Goal: Task Accomplishment & Management: Use online tool/utility

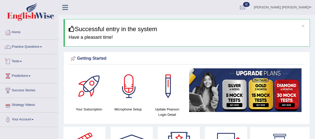
click at [19, 61] on link "Tests" at bounding box center [29, 60] width 58 height 13
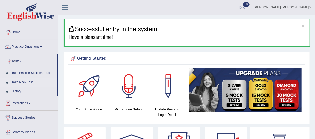
click at [23, 81] on link "Take Mock Test" at bounding box center [33, 82] width 48 height 9
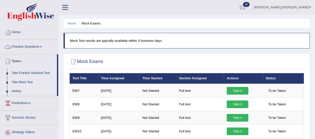
click at [19, 91] on link "History" at bounding box center [33, 90] width 48 height 9
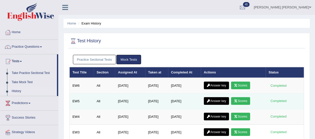
click at [246, 86] on tbody "EW6 All May 14, 2025 Sep 7, 2025 Sep 7, 2025 Answer key Scores Completed EW5 Al…" at bounding box center [187, 124] width 234 height 93
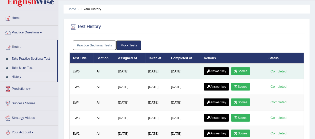
click at [244, 71] on link "Scores" at bounding box center [240, 71] width 19 height 8
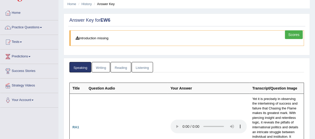
click at [99, 66] on link "Writing" at bounding box center [101, 67] width 18 height 10
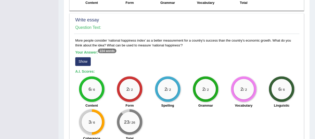
scroll to position [415, 0]
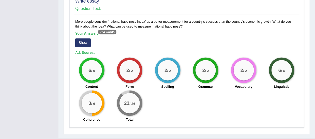
click at [83, 43] on button "Show" at bounding box center [83, 42] width 16 height 9
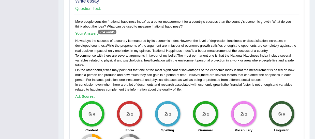
scroll to position [489, 0]
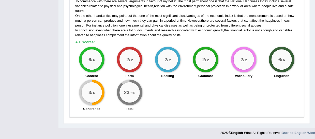
click at [92, 92] on small "/ 6" at bounding box center [93, 93] width 4 height 4
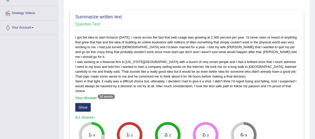
scroll to position [0, 0]
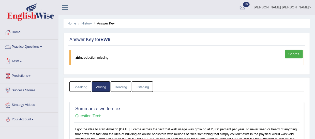
click at [14, 60] on link "Tests" at bounding box center [29, 60] width 58 height 13
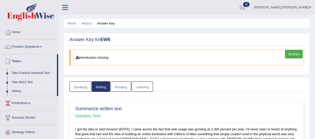
click at [25, 81] on link "Take Mock Test" at bounding box center [33, 82] width 48 height 9
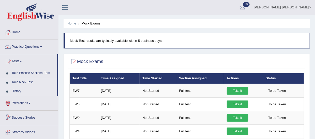
click at [14, 90] on link "History" at bounding box center [33, 90] width 48 height 9
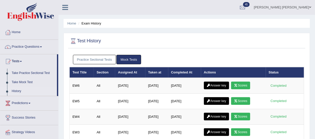
click at [221, 85] on link "Answer key" at bounding box center [216, 85] width 25 height 8
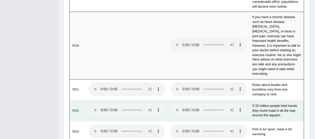
scroll to position [413, 0]
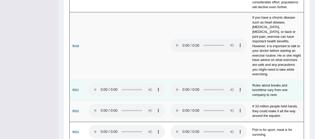
click at [76, 88] on b "RS1" at bounding box center [75, 90] width 6 height 4
click at [266, 83] on td "Rules about breaks and lunchtime vary from one company to next." at bounding box center [277, 90] width 54 height 21
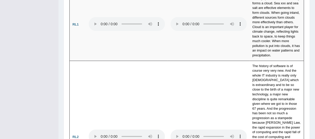
scroll to position [944, 0]
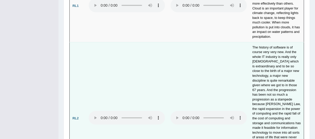
click at [74, 116] on b "RL2" at bounding box center [75, 118] width 6 height 4
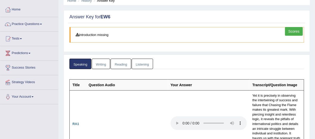
scroll to position [22, 0]
click at [140, 66] on link "Listening" at bounding box center [142, 64] width 21 height 10
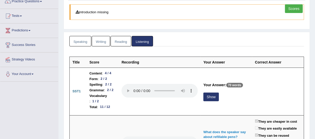
scroll to position [49, 0]
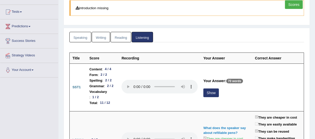
click at [116, 38] on link "Reading" at bounding box center [121, 37] width 20 height 10
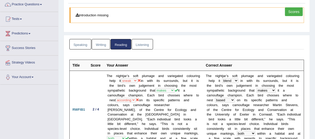
scroll to position [0, 0]
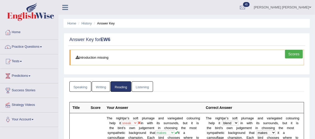
click at [103, 87] on link "Writing" at bounding box center [101, 86] width 18 height 10
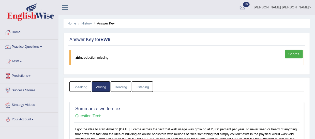
click at [90, 24] on link "History" at bounding box center [87, 23] width 10 height 4
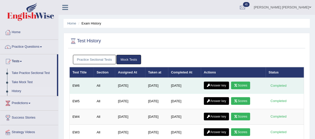
click at [246, 84] on link "Scores" at bounding box center [240, 85] width 19 height 8
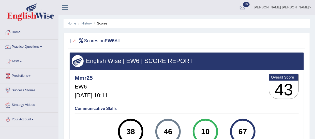
click at [18, 60] on link "Tests" at bounding box center [29, 60] width 58 height 13
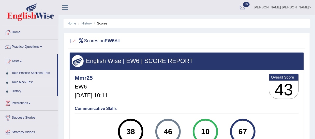
click at [28, 81] on link "Take Mock Test" at bounding box center [33, 82] width 48 height 9
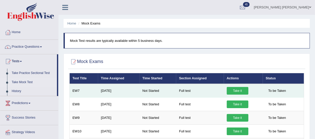
click at [238, 91] on link "Take it" at bounding box center [238, 91] width 22 height 8
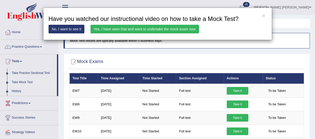
click at [149, 29] on link "Yes, I have seen that and want to undertake the mock exam now" at bounding box center [144, 29] width 109 height 9
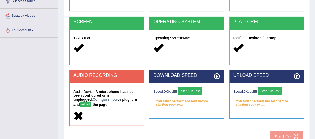
click at [93, 99] on link "Configure now" at bounding box center [105, 99] width 25 height 4
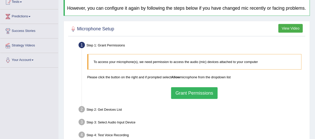
scroll to position [53, 0]
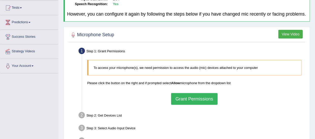
click at [194, 104] on button "Grant Permissions" at bounding box center [194, 99] width 46 height 12
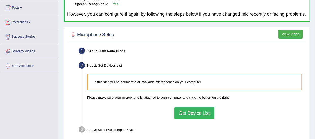
click at [197, 115] on button "Get Device List" at bounding box center [194, 113] width 40 height 12
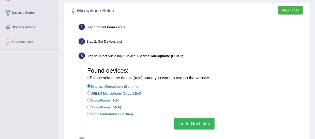
scroll to position [82, 0]
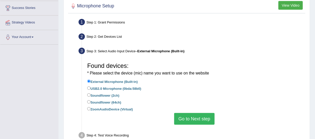
click at [192, 120] on button "Go to Next step" at bounding box center [194, 119] width 40 height 12
click at [192, 123] on button "Go to Next step" at bounding box center [194, 119] width 40 height 12
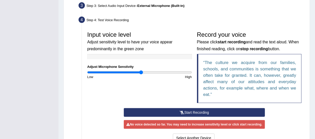
scroll to position [149, 0]
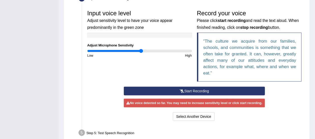
click at [149, 95] on button "Start Recording" at bounding box center [194, 90] width 141 height 9
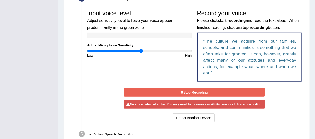
click at [150, 96] on button "Stop Recording" at bounding box center [194, 92] width 141 height 9
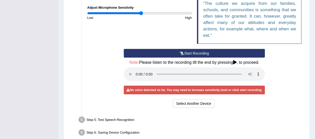
scroll to position [173, 0]
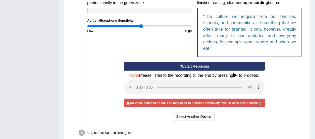
click at [154, 70] on button "Start Recording" at bounding box center [194, 66] width 141 height 9
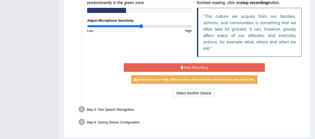
click at [154, 72] on button "Stop Recording" at bounding box center [194, 67] width 141 height 9
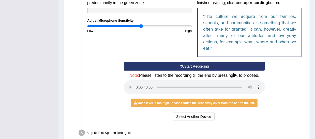
click at [154, 70] on button "Start Recording" at bounding box center [194, 66] width 141 height 9
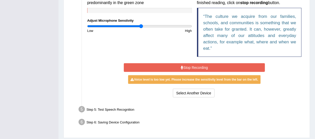
click at [154, 72] on button "Stop Recording" at bounding box center [194, 67] width 141 height 9
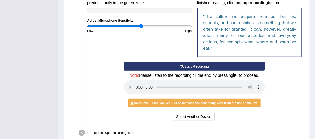
click at [155, 70] on button "Start Recording" at bounding box center [194, 66] width 141 height 9
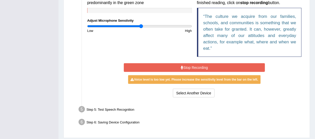
click at [155, 72] on button "Stop Recording" at bounding box center [194, 67] width 141 height 9
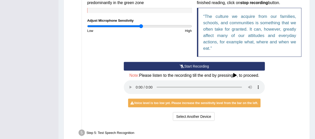
click at [155, 70] on button "Start Recording" at bounding box center [194, 66] width 141 height 9
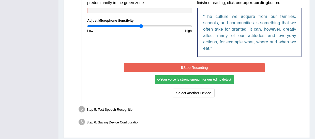
click at [155, 72] on button "Stop Recording" at bounding box center [194, 67] width 141 height 9
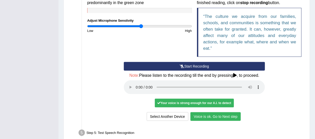
click at [206, 120] on button "Voice is ok. Go to Next step" at bounding box center [215, 116] width 50 height 9
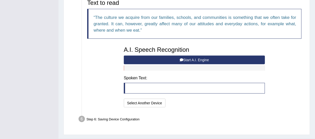
scroll to position [168, 0]
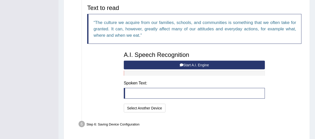
click at [199, 69] on button "Start A.I. Engine" at bounding box center [194, 65] width 141 height 9
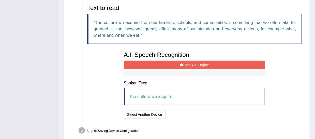
click at [129, 69] on button "Stop A.I. Engine" at bounding box center [194, 65] width 141 height 9
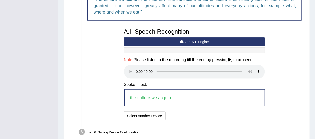
scroll to position [221, 0]
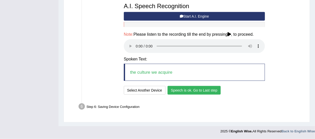
click at [197, 89] on button "Speech is ok. Go to Last step" at bounding box center [194, 90] width 53 height 9
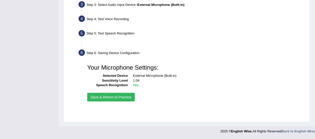
scroll to position [128, 0]
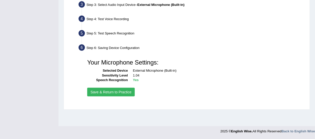
click at [112, 96] on button "Save & Return to Practice" at bounding box center [111, 91] width 48 height 9
click at [124, 94] on button "Save & Return to Practice" at bounding box center [111, 91] width 48 height 9
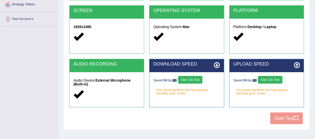
scroll to position [102, 0]
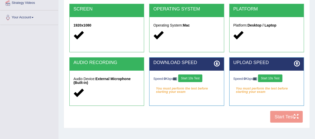
click at [195, 79] on button "Start 10s Test" at bounding box center [190, 78] width 24 height 8
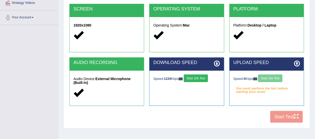
click at [268, 77] on div "Speed: 0 Kbps Start 10s Test" at bounding box center [266, 78] width 67 height 9
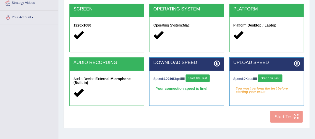
click at [268, 77] on button "Start 10s Test" at bounding box center [270, 78] width 24 height 8
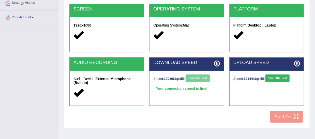
click at [276, 78] on button "Start 10s Test" at bounding box center [277, 78] width 24 height 8
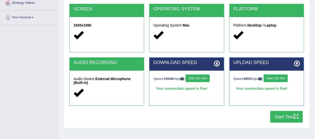
click at [280, 118] on button "Start Test" at bounding box center [286, 117] width 33 height 12
